Goal: Transaction & Acquisition: Purchase product/service

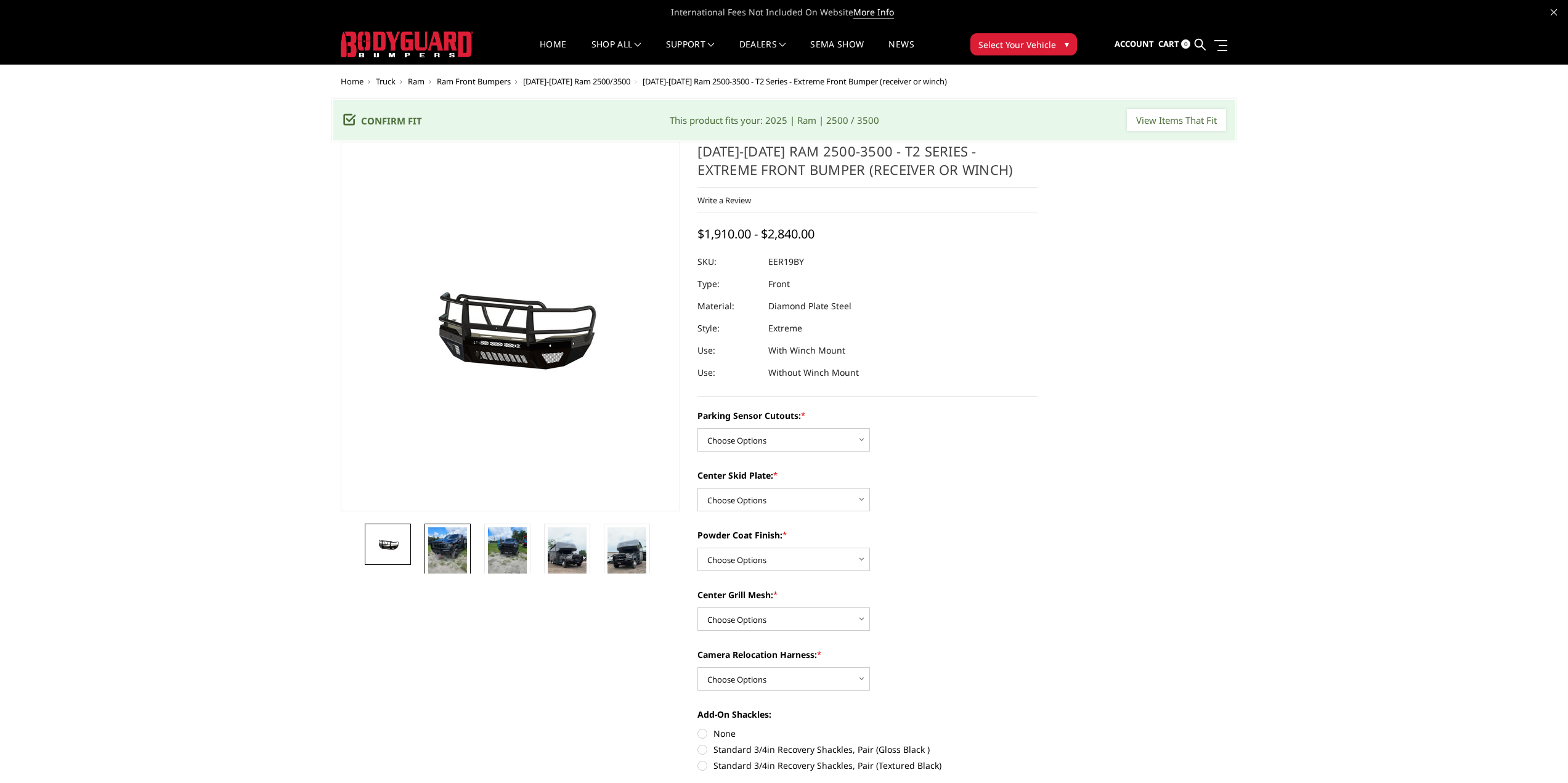
click at [446, 549] on img at bounding box center [448, 553] width 39 height 52
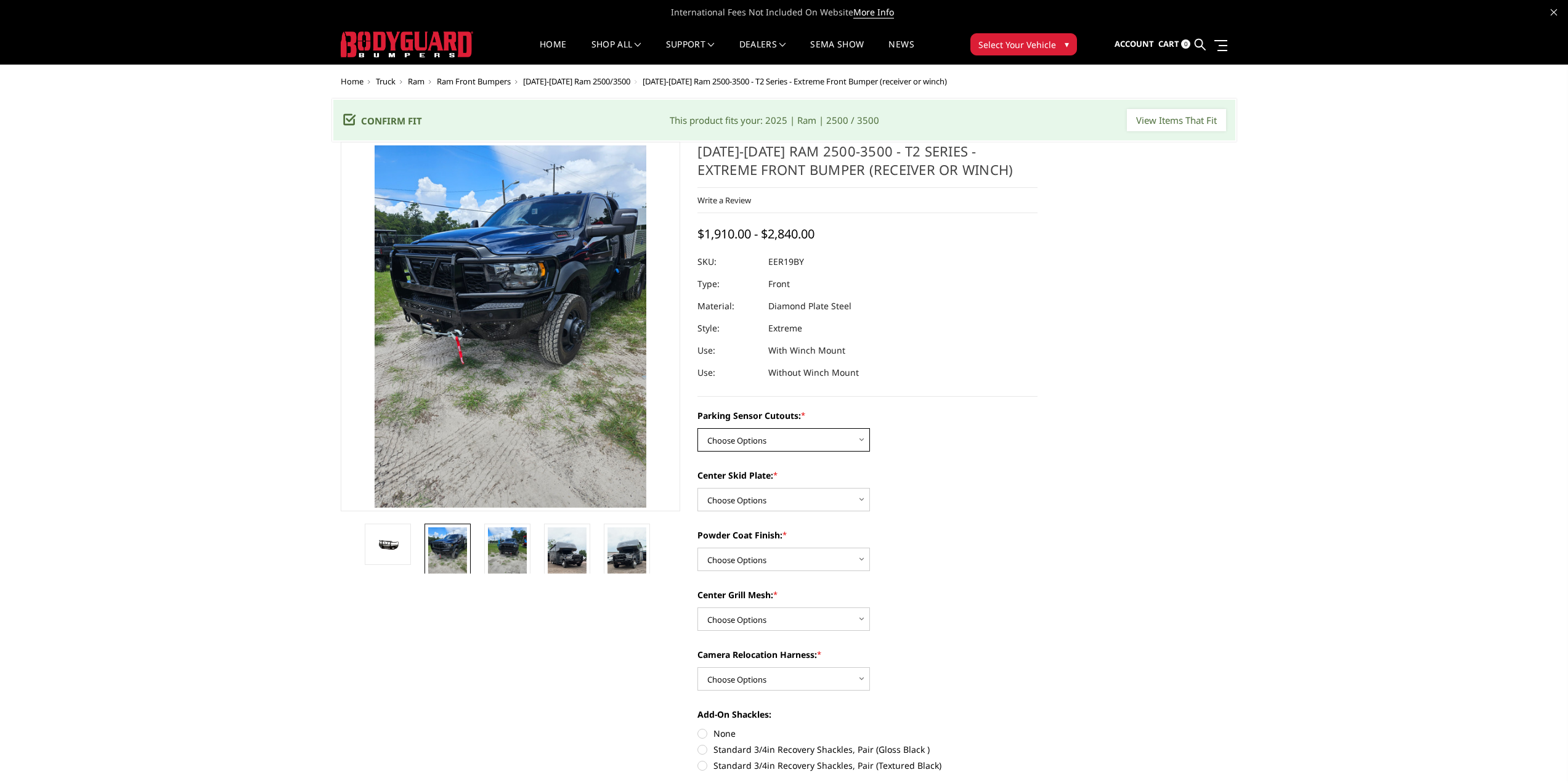
click at [863, 440] on select "Choose Options Yes - With Parking Sensor Cutouts" at bounding box center [784, 440] width 172 height 23
select select "3810"
click at [697, 428] on select "Choose Options Yes - With Parking Sensor Cutouts" at bounding box center [784, 440] width 172 height 23
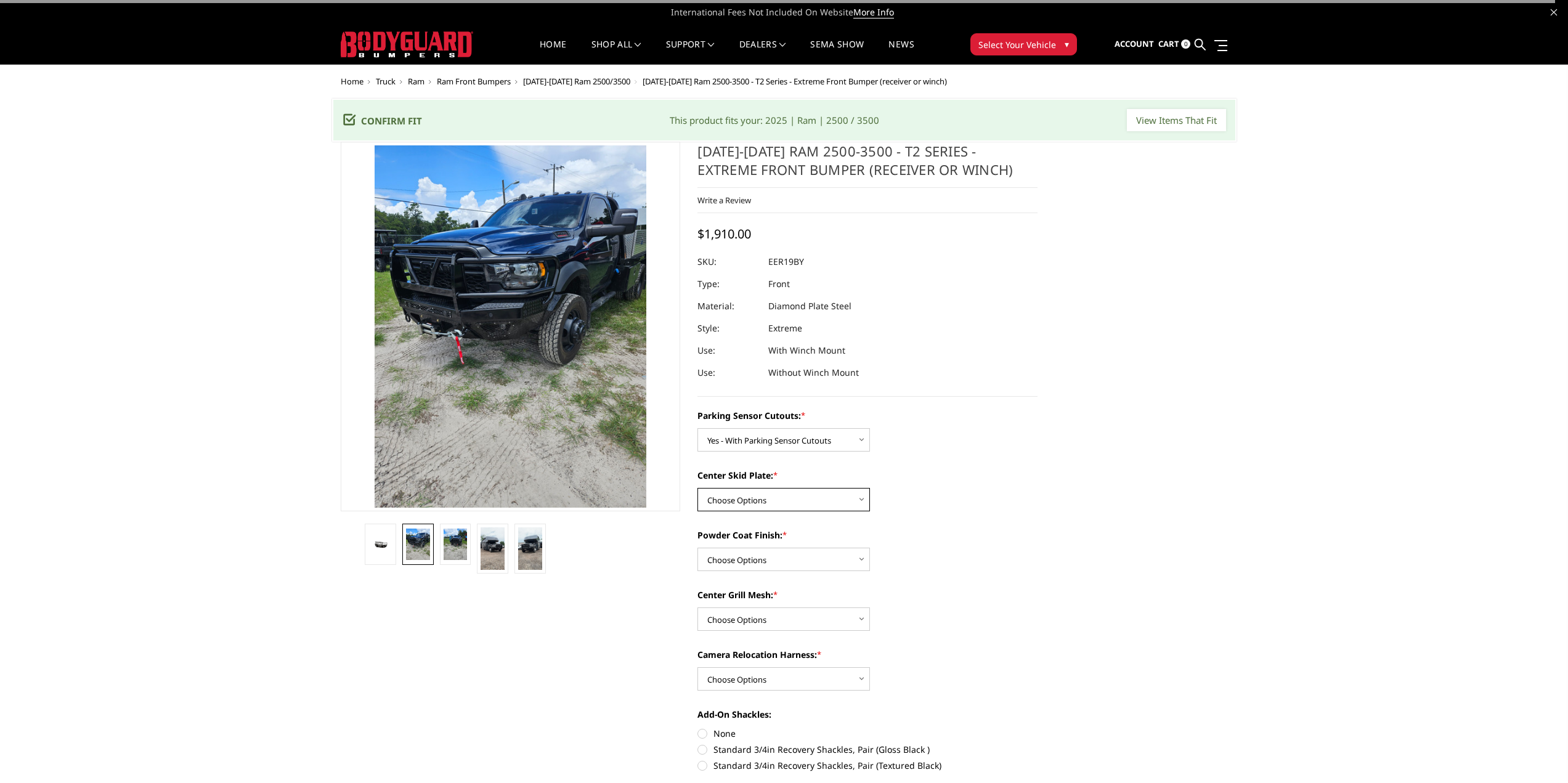
click at [852, 503] on select "Choose Options 2" Receiver Tube Standard Skid Plate (included) Winch Mount Skid…" at bounding box center [784, 499] width 172 height 23
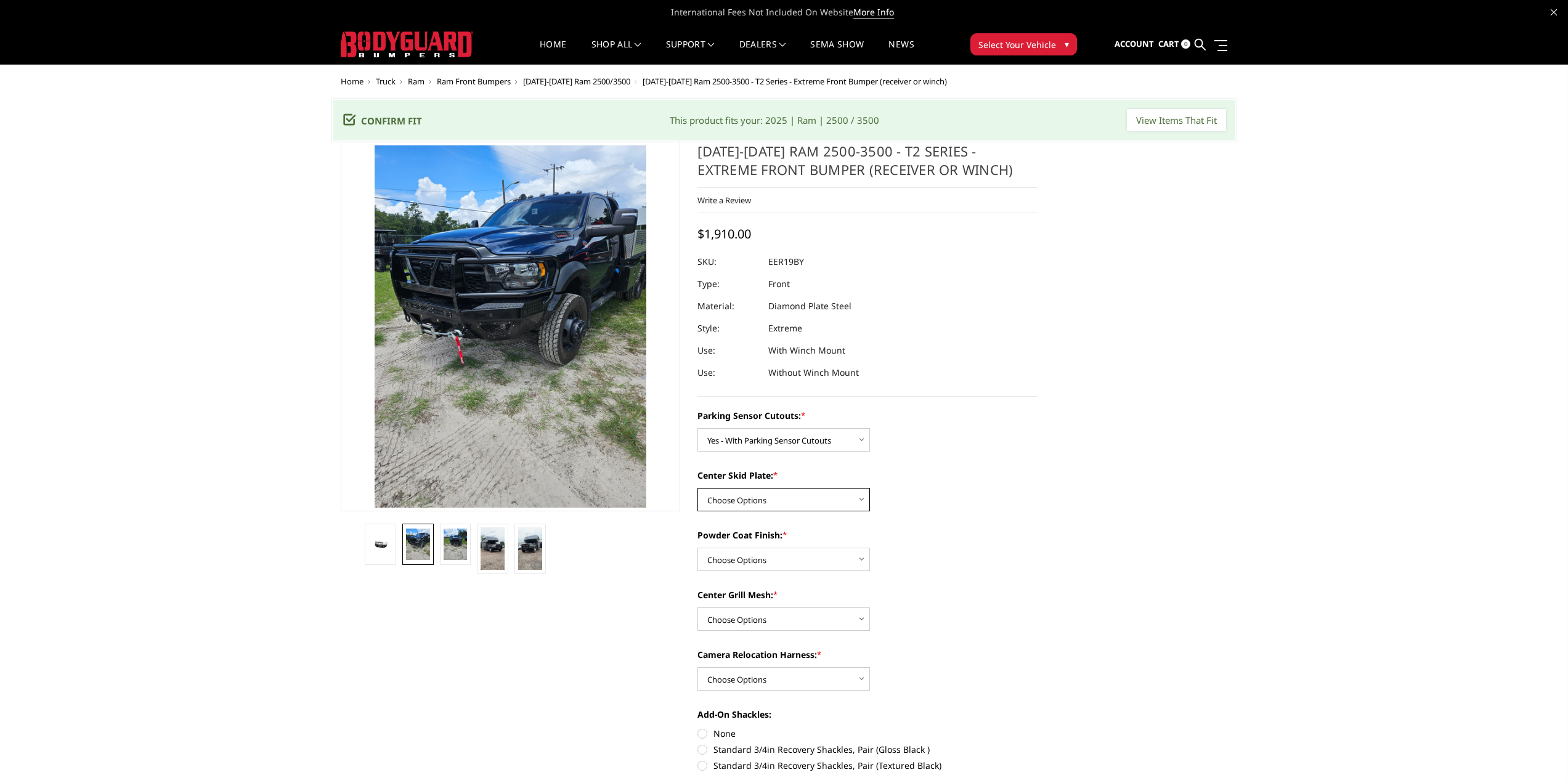
select select "3813"
click at [697, 488] on select "Choose Options 2" Receiver Tube Standard Skid Plate (included) Winch Mount Skid…" at bounding box center [784, 499] width 172 height 23
click at [855, 559] on select "Choose Options Bare Metal Gloss Black Powder Coat Textured Black Powder Coat" at bounding box center [784, 559] width 172 height 23
select select "3816"
click at [697, 548] on select "Choose Options Bare Metal Gloss Black Powder Coat Textured Black Powder Coat" at bounding box center [784, 559] width 172 height 23
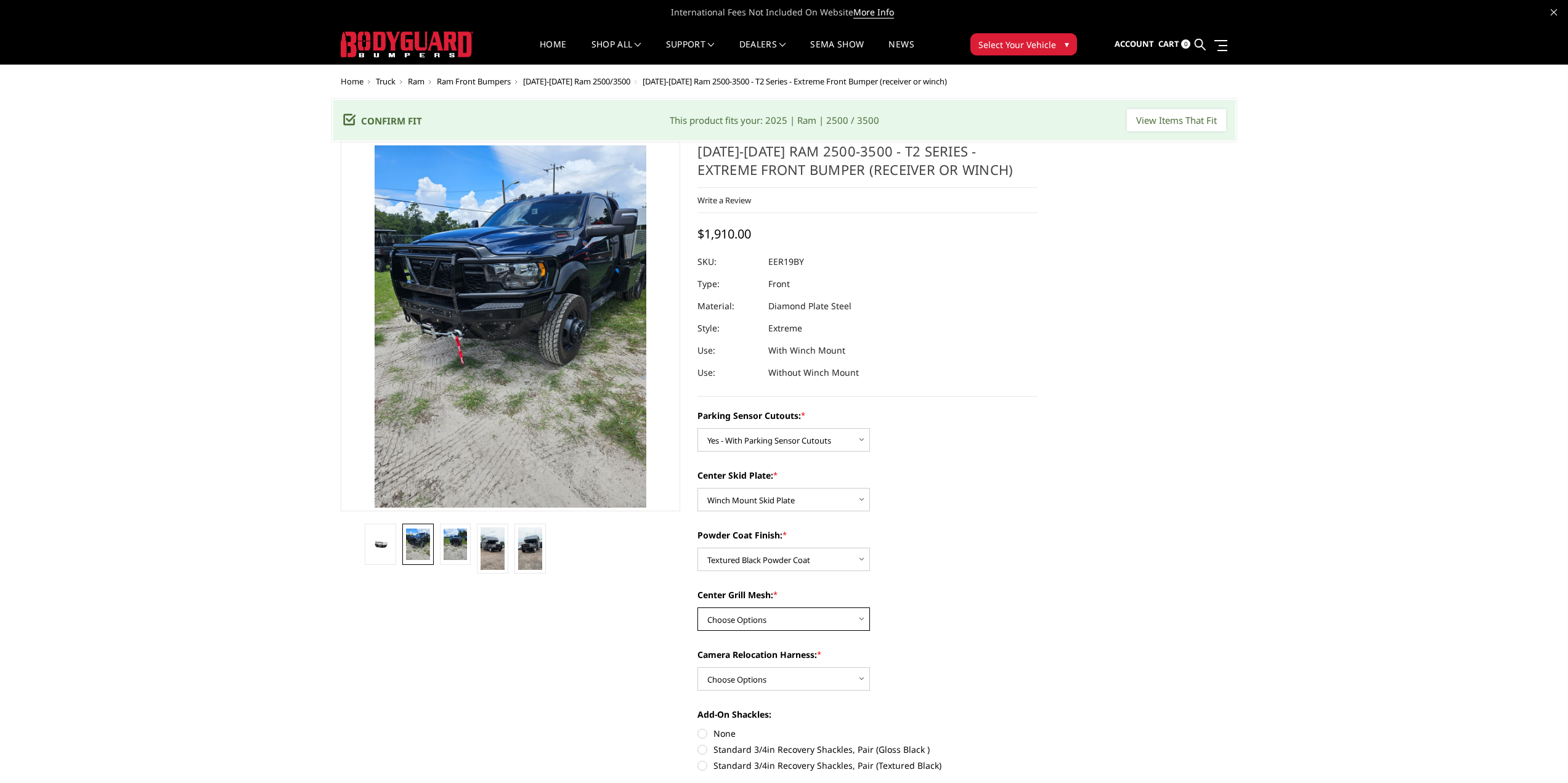
click at [855, 613] on select "Choose Options With expanded metal Without expanded metal" at bounding box center [784, 619] width 172 height 23
select select "3818"
click at [697, 607] on select "Choose Options With expanded metal Without expanded metal" at bounding box center [784, 619] width 172 height 23
click at [853, 675] on select "Choose Options With camera harness Without camera harness" at bounding box center [784, 678] width 172 height 23
select select "3820"
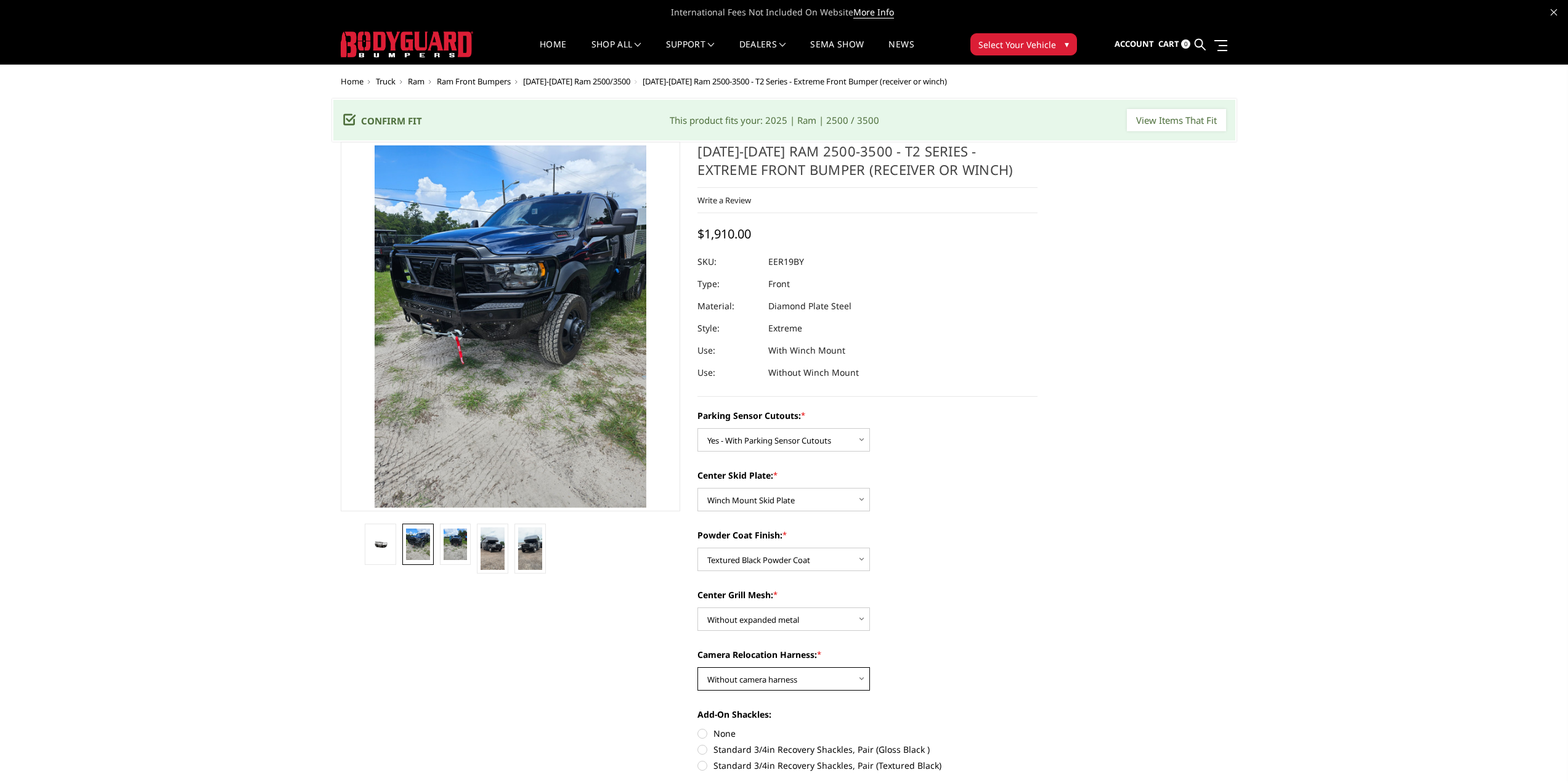
click at [697, 667] on select "Choose Options With camera harness Without camera harness" at bounding box center [784, 678] width 172 height 23
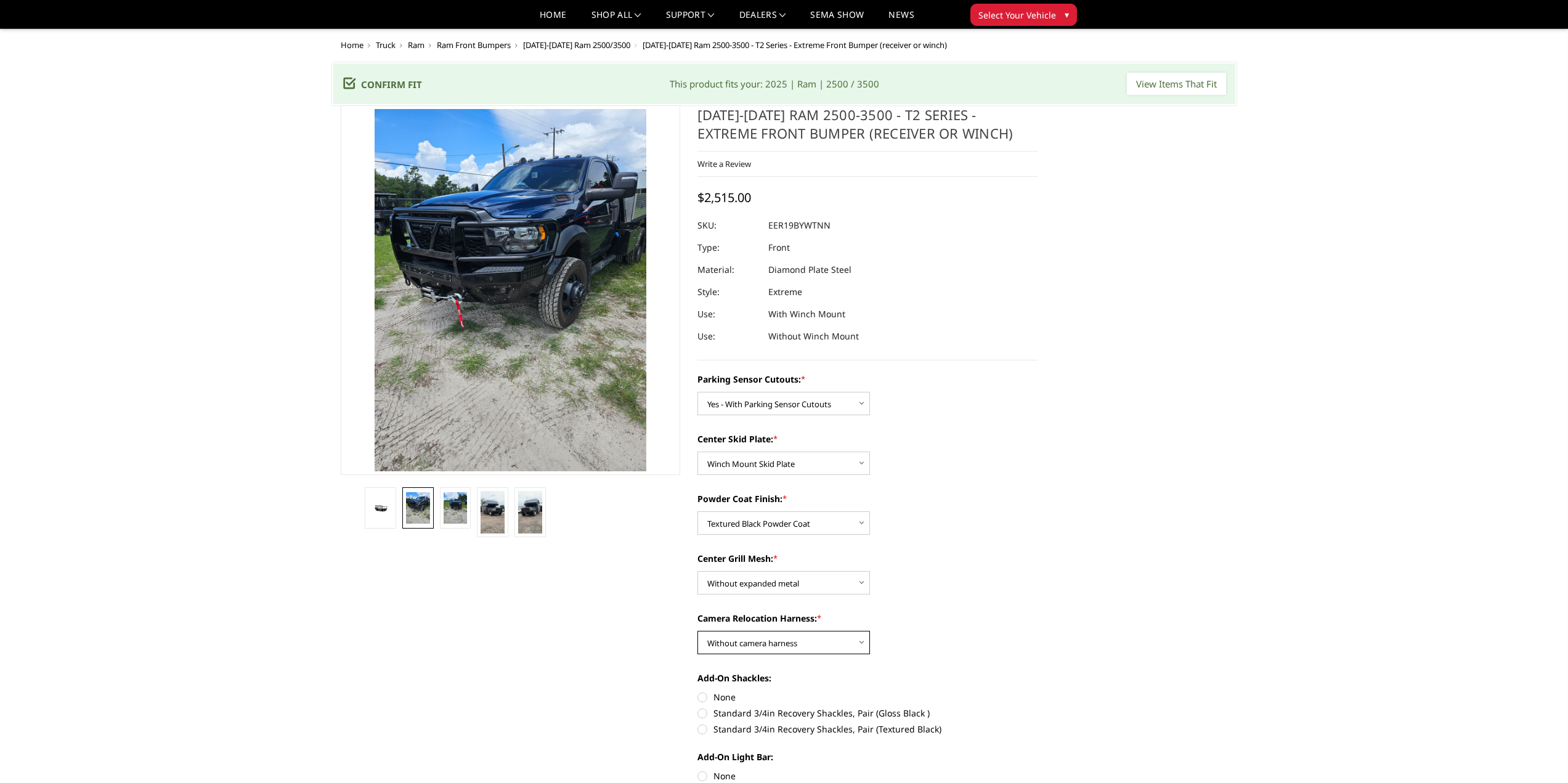
scroll to position [123, 0]
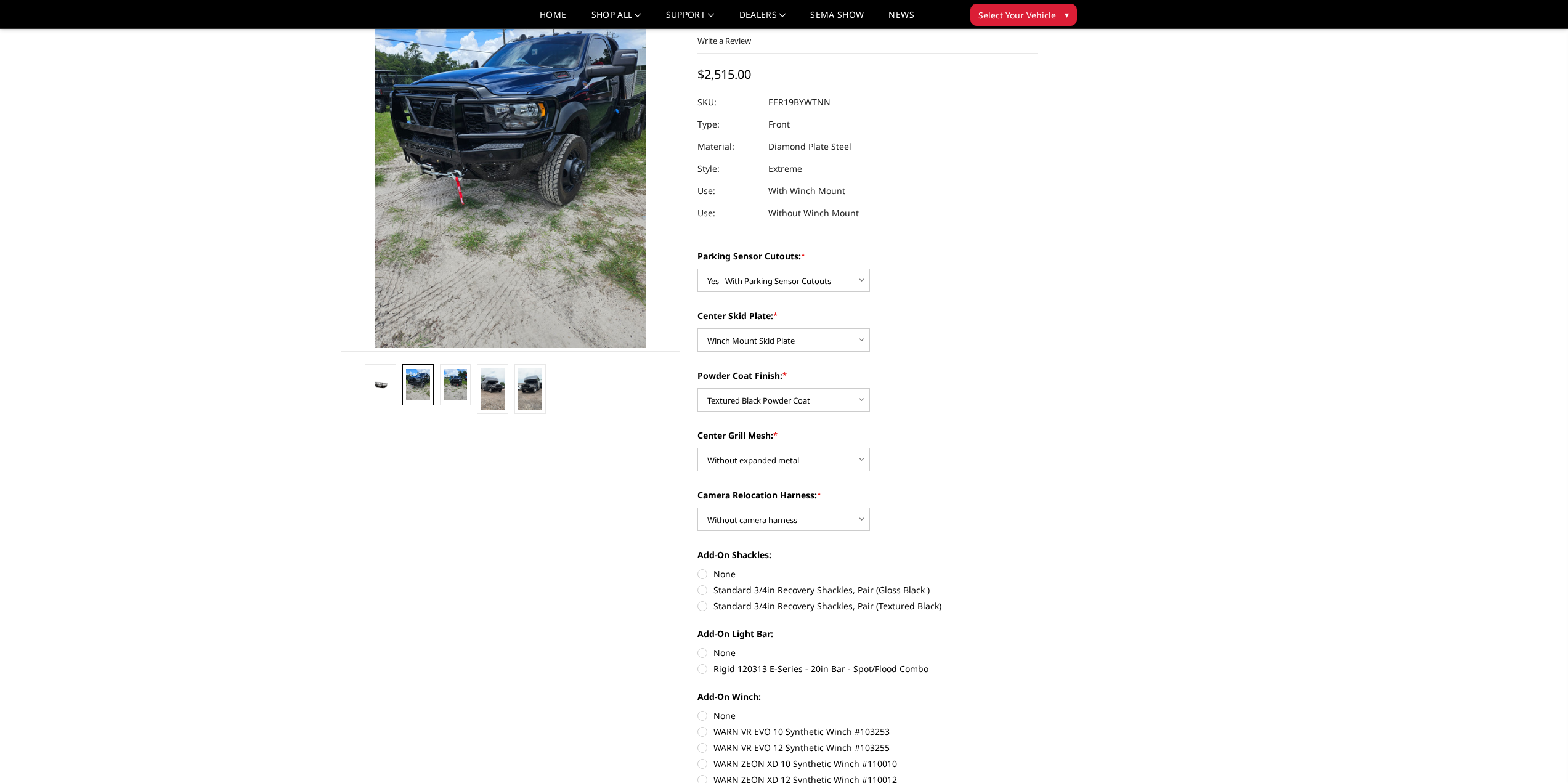
click at [703, 606] on label "Standard 3/4in Recovery Shackles, Pair (Textured Black)" at bounding box center [867, 606] width 340 height 13
click at [1038, 584] on input "Standard 3/4in Recovery Shackles, Pair (Textured Black)" at bounding box center [1038, 583] width 1 height 1
radio input "true"
click at [701, 649] on label "None" at bounding box center [867, 653] width 340 height 13
click at [698, 647] on input "None" at bounding box center [697, 646] width 1 height 1
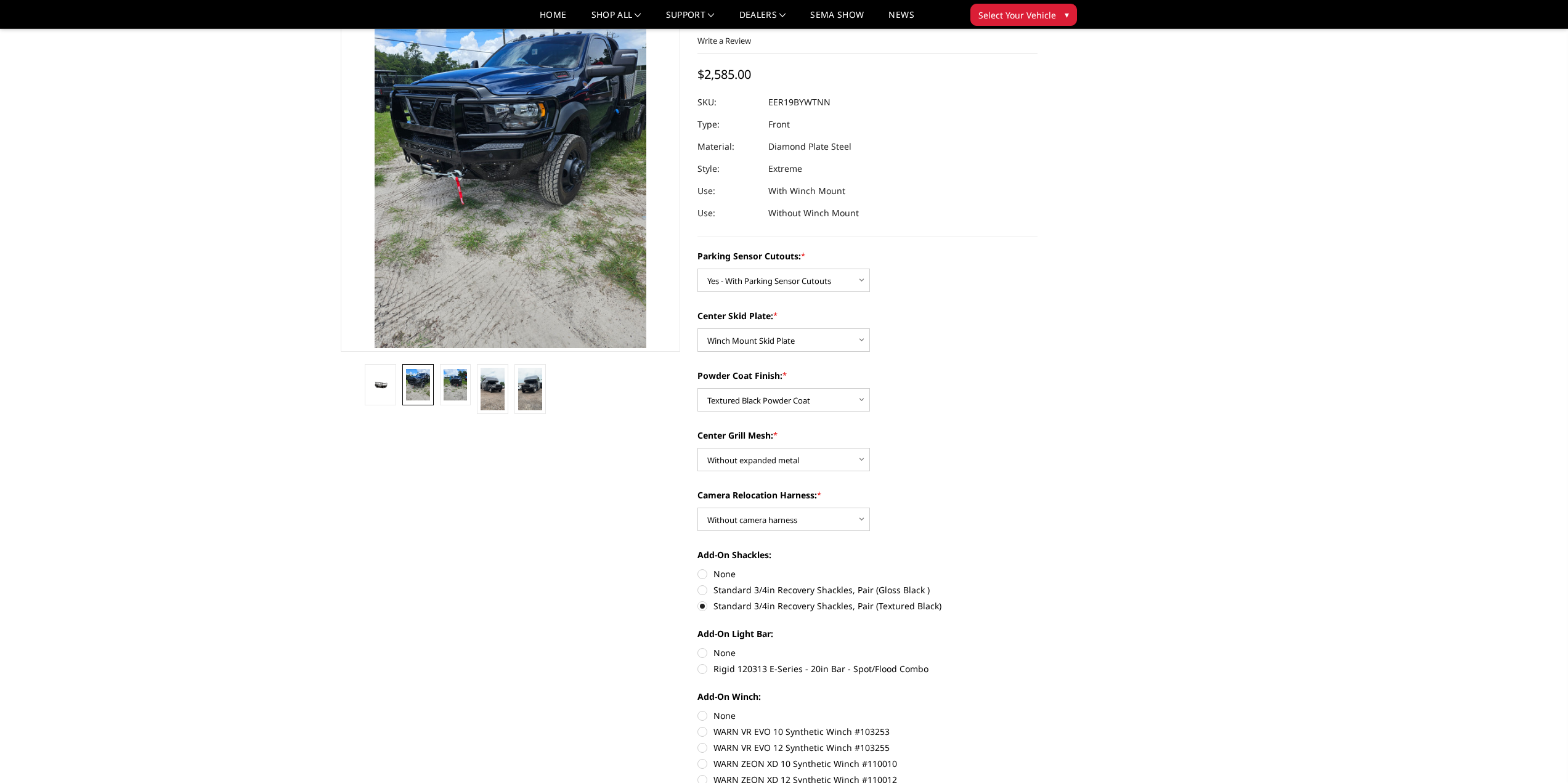
radio input "true"
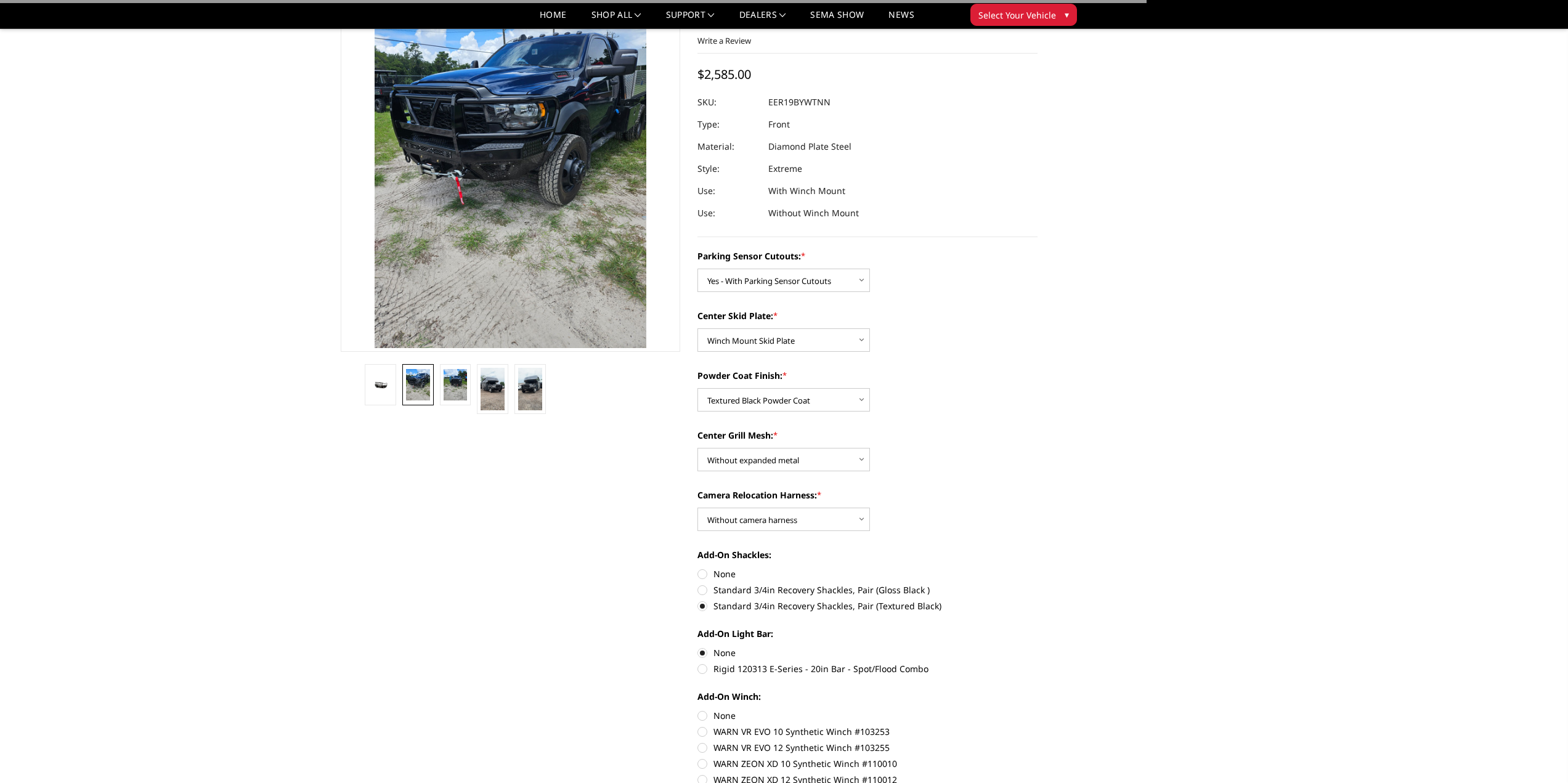
click at [699, 719] on label "None" at bounding box center [867, 715] width 340 height 13
click at [698, 709] on input "None" at bounding box center [697, 709] width 1 height 1
radio input "true"
